Goal: Check status

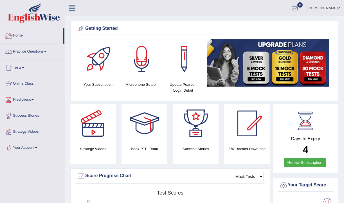
click at [24, 31] on link "Home" at bounding box center [31, 35] width 63 height 14
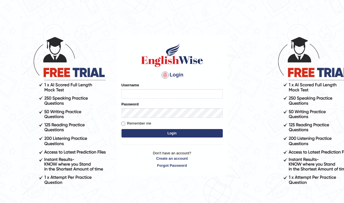
type input "pujap_parramatta"
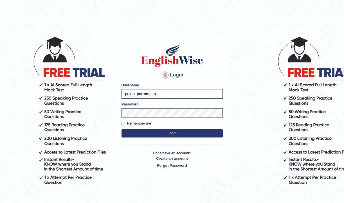
click at [175, 135] on button "Login" at bounding box center [171, 133] width 101 height 8
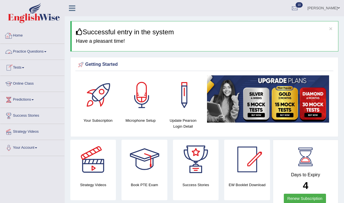
click at [18, 40] on link "Home" at bounding box center [32, 35] width 64 height 14
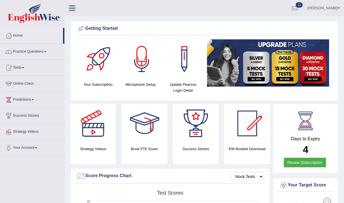
click at [22, 35] on link "Home" at bounding box center [31, 35] width 63 height 14
click at [13, 36] on link "Home" at bounding box center [31, 35] width 63 height 14
click at [46, 52] on span at bounding box center [45, 51] width 2 height 1
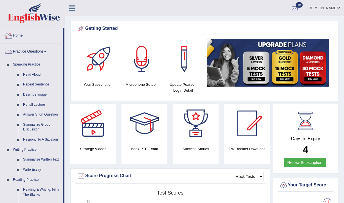
click at [23, 37] on link "Home" at bounding box center [31, 35] width 63 height 14
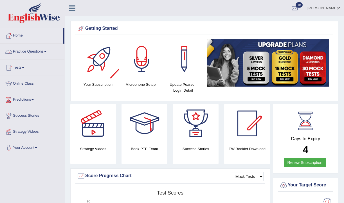
click at [46, 52] on span at bounding box center [45, 51] width 2 height 1
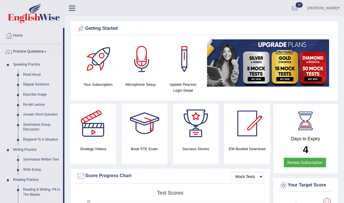
click at [8, 66] on li "Speaking Practice Read Aloud Repeat Sentence Describe Image Re-tell Lecture Ans…" at bounding box center [31, 102] width 63 height 85
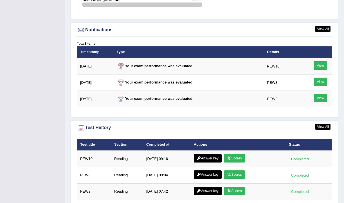
scroll to position [669, 0]
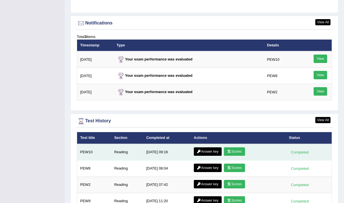
click at [237, 153] on link "Scores" at bounding box center [234, 151] width 21 height 8
click at [207, 151] on link "Answer key" at bounding box center [208, 151] width 28 height 8
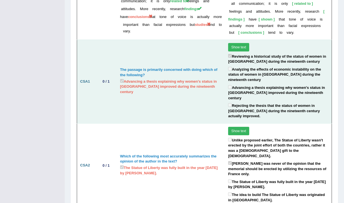
scroll to position [1409, 0]
